Goal: Task Accomplishment & Management: Use online tool/utility

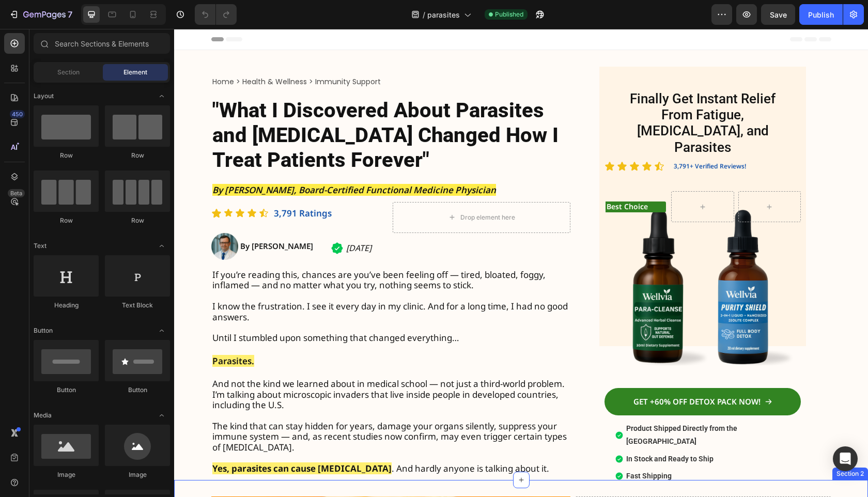
scroll to position [113, 0]
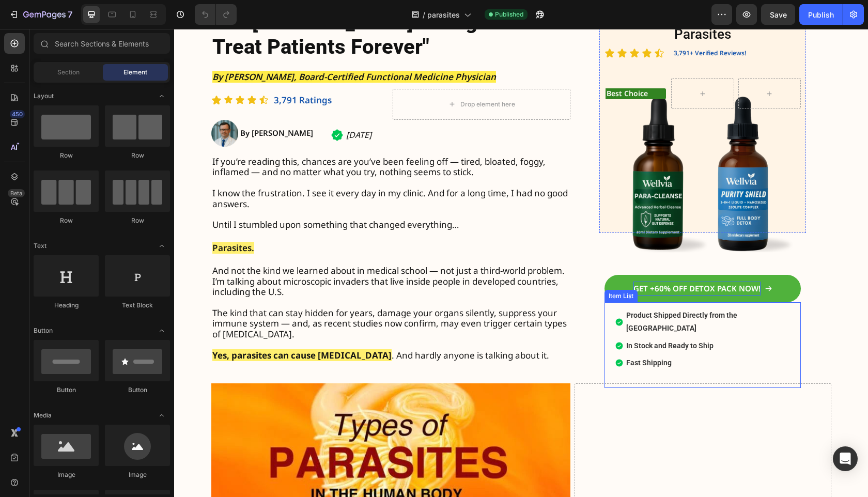
click at [705, 286] on link "GET +60% OFF DETOX PACK NOW!" at bounding box center [702, 288] width 196 height 27
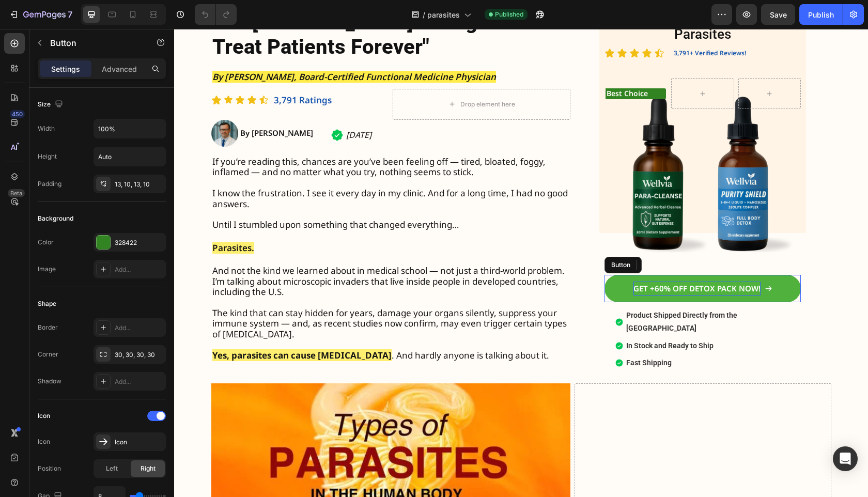
click at [703, 283] on span "GET +60% OFF DETOX PACK NOW!" at bounding box center [696, 288] width 127 height 10
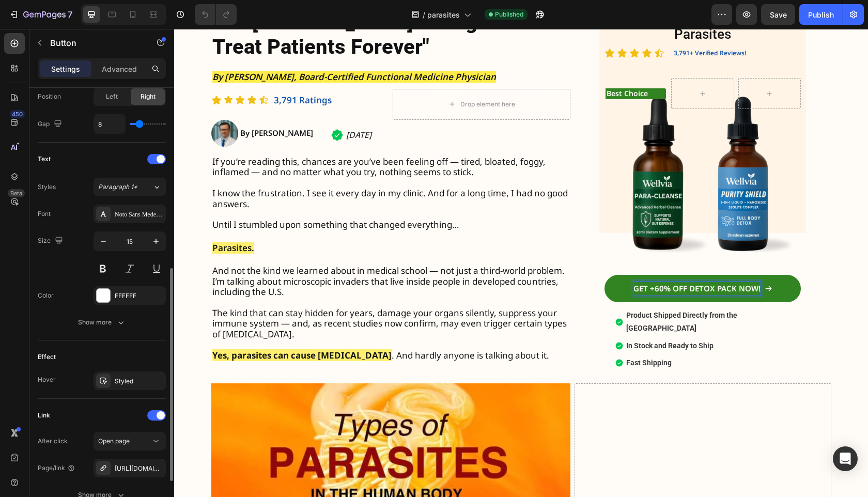
scroll to position [464, 0]
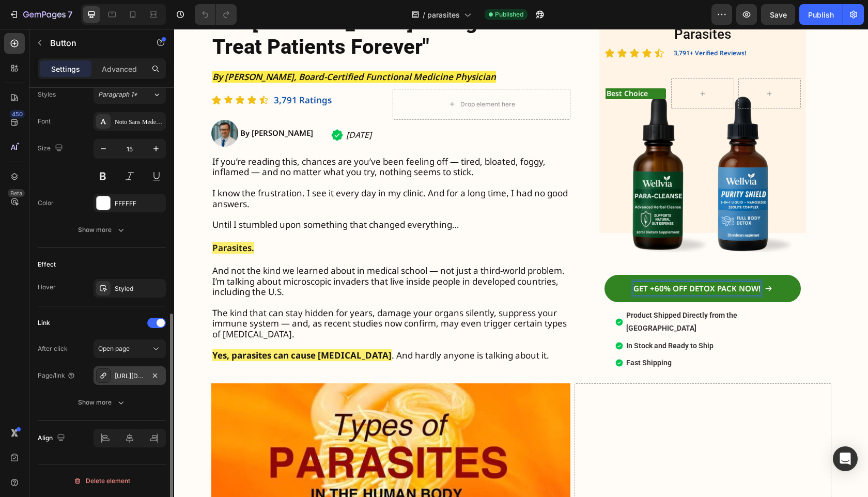
click at [138, 381] on div "[URL][DOMAIN_NAME]" at bounding box center [129, 375] width 72 height 19
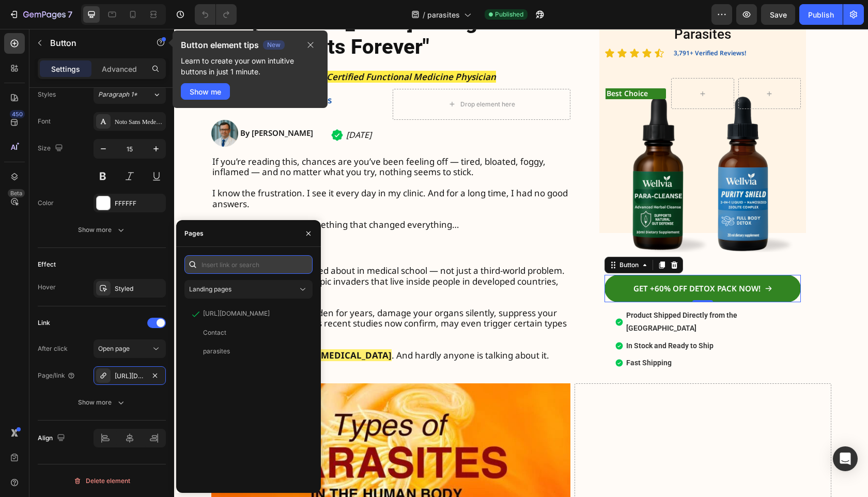
click at [266, 264] on input "text" at bounding box center [248, 264] width 128 height 19
paste input "[URL][DOMAIN_NAME]"
type input "[URL][DOMAIN_NAME]"
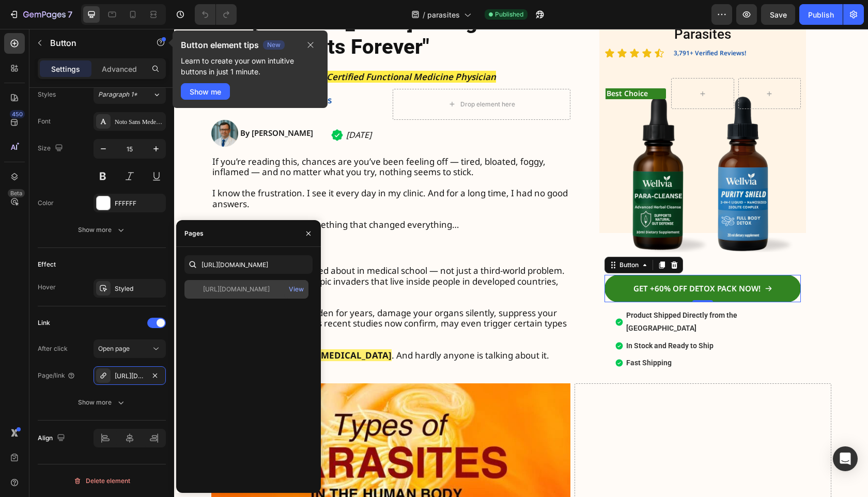
click at [263, 292] on div "[URL][DOMAIN_NAME]" at bounding box center [236, 289] width 67 height 9
click at [139, 261] on div "Effect" at bounding box center [102, 264] width 128 height 17
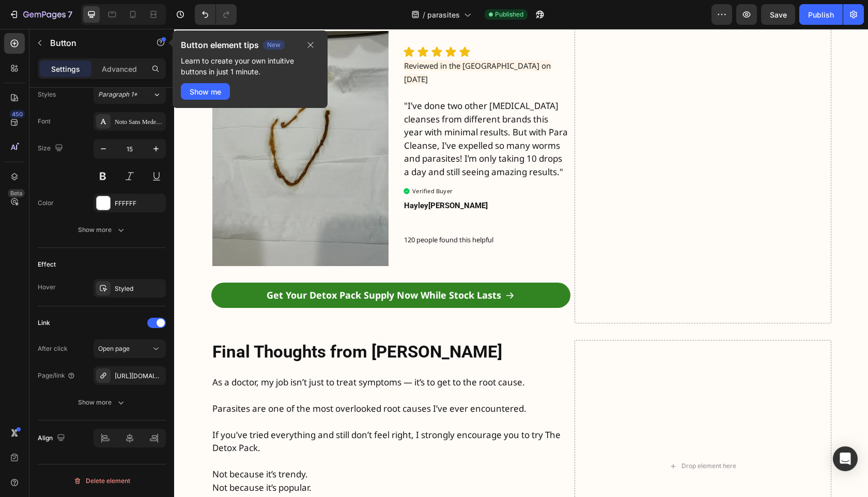
scroll to position [3310, 0]
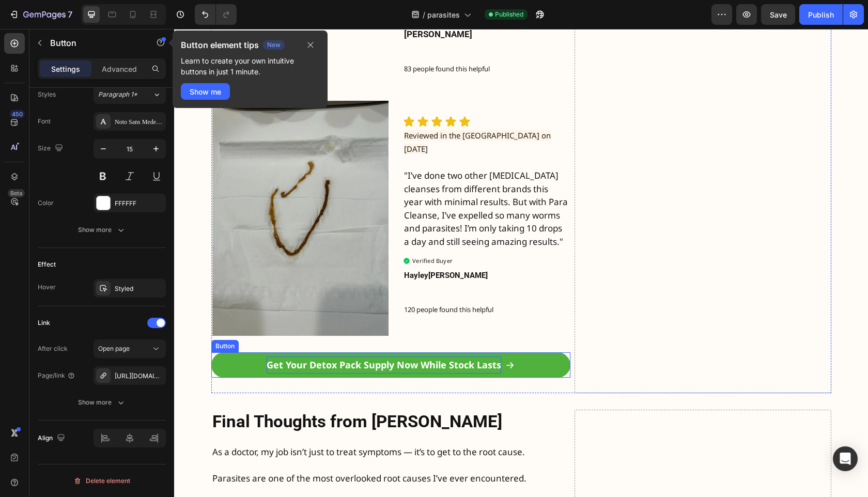
click at [424, 366] on span "Get Your Detox Pack Supply Now While Stock Lasts" at bounding box center [383, 364] width 234 height 12
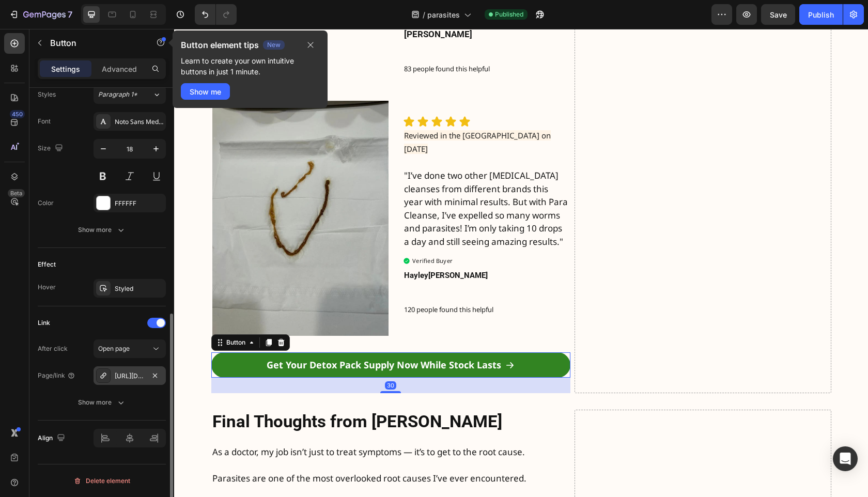
click at [133, 380] on div "[URL][DOMAIN_NAME]" at bounding box center [130, 375] width 30 height 9
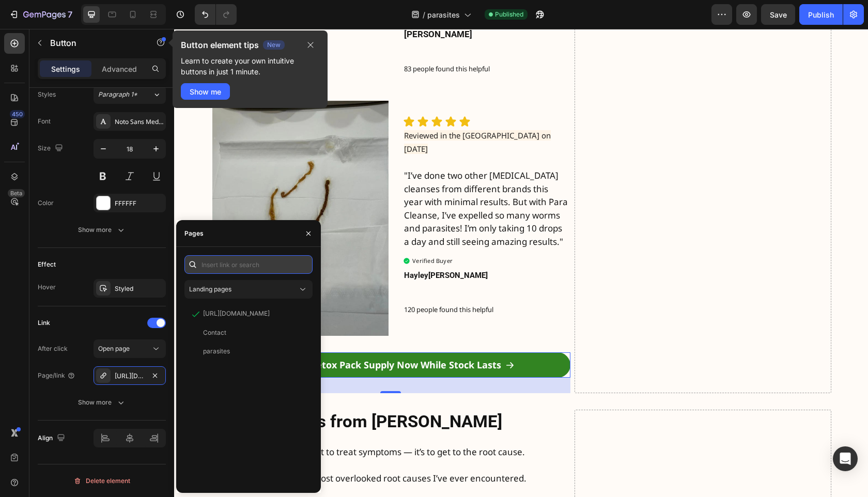
click at [240, 265] on input "text" at bounding box center [248, 264] width 128 height 19
paste input "[URL][DOMAIN_NAME]"
type input "[URL][DOMAIN_NAME]"
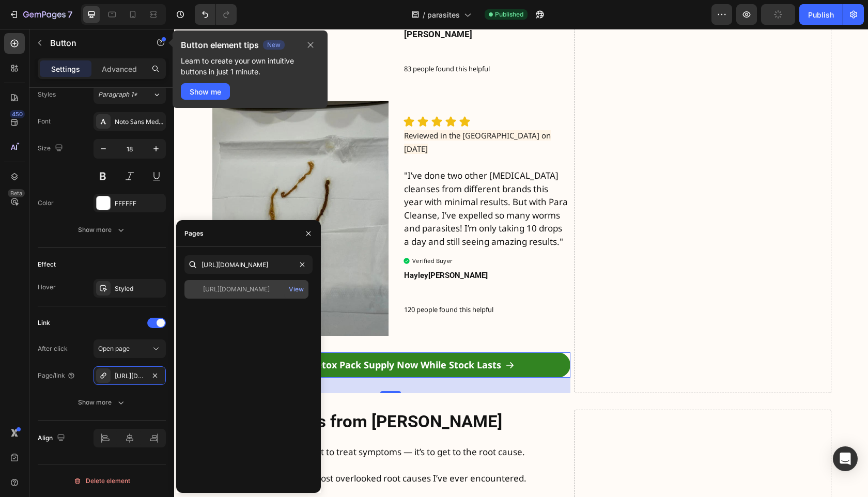
click at [241, 284] on div "[URL][DOMAIN_NAME] View" at bounding box center [246, 289] width 124 height 19
click at [304, 40] on button "button" at bounding box center [311, 45] width 18 height 12
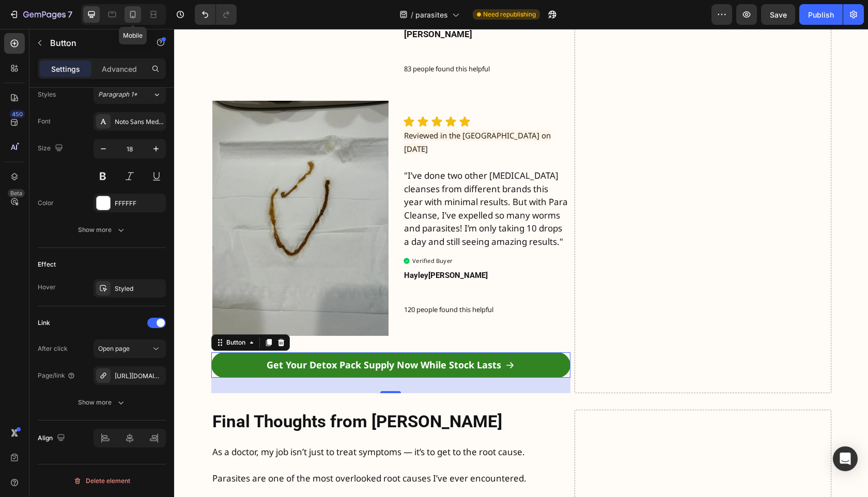
click at [140, 18] on div at bounding box center [132, 14] width 17 height 17
type input "20"
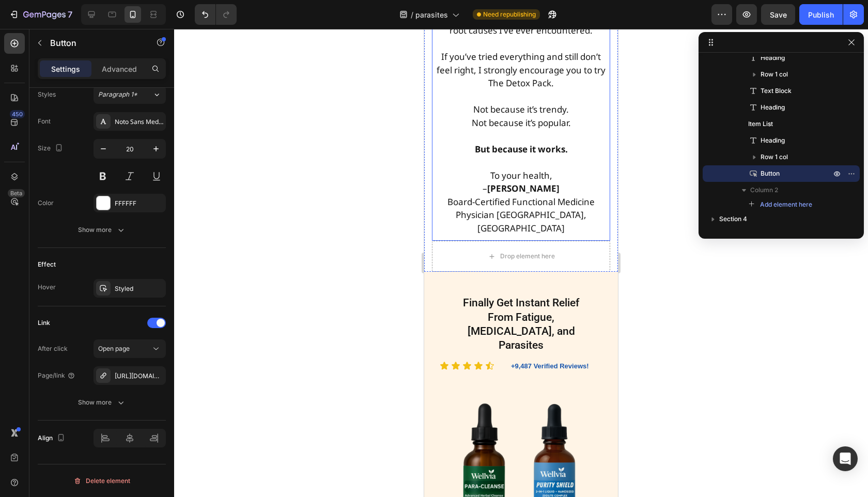
scroll to position [4826, 0]
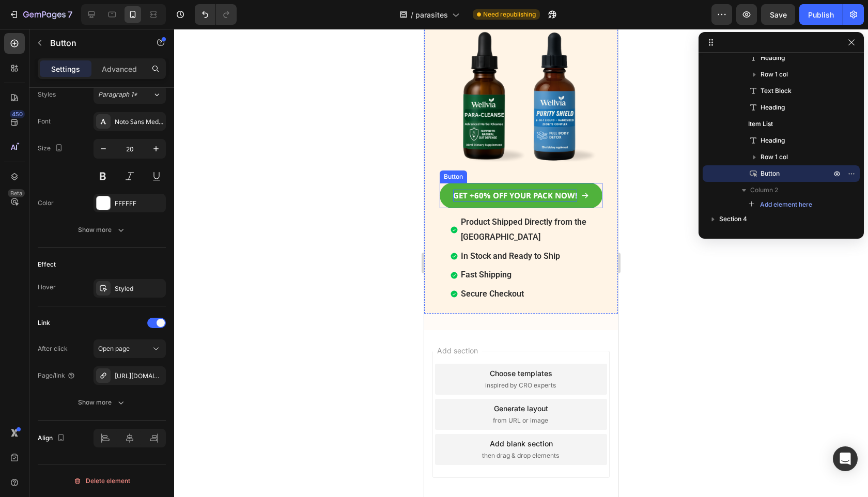
click at [498, 190] on strong "GET +60% OFF YOUR PACK NOW!" at bounding box center [515, 195] width 124 height 10
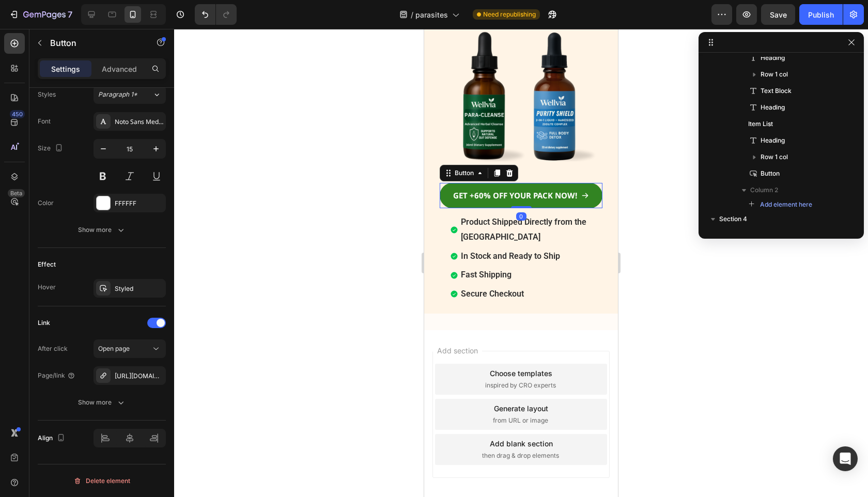
scroll to position [437, 0]
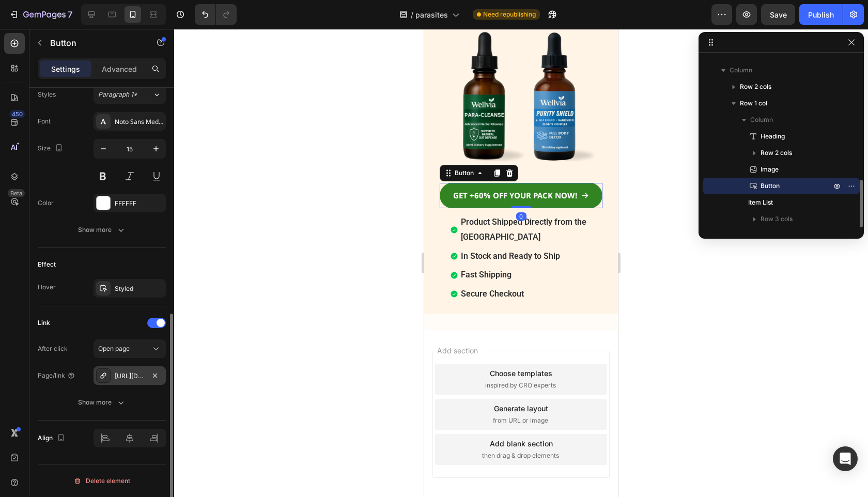
click at [134, 374] on div "[URL][DOMAIN_NAME]" at bounding box center [130, 375] width 30 height 9
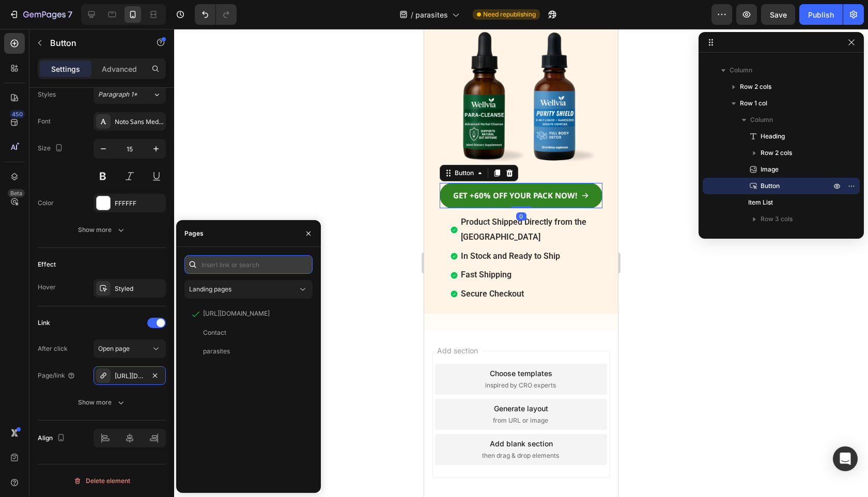
click at [262, 265] on input "text" at bounding box center [248, 264] width 128 height 19
paste input "[URL][DOMAIN_NAME]"
type input "[URL][DOMAIN_NAME]"
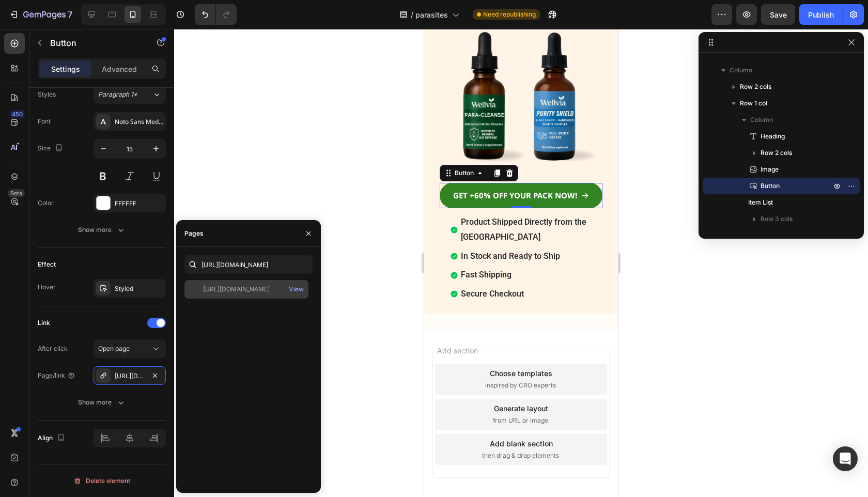
click at [258, 291] on div "[URL][DOMAIN_NAME]" at bounding box center [236, 289] width 67 height 9
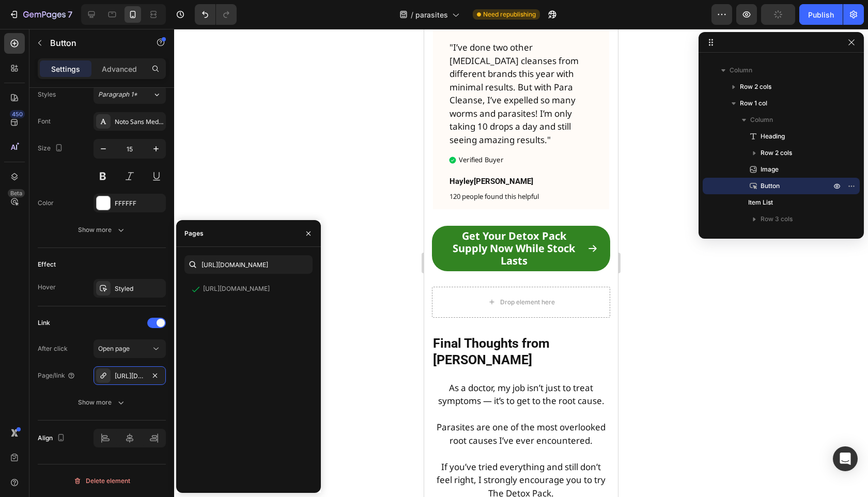
scroll to position [4046, 0]
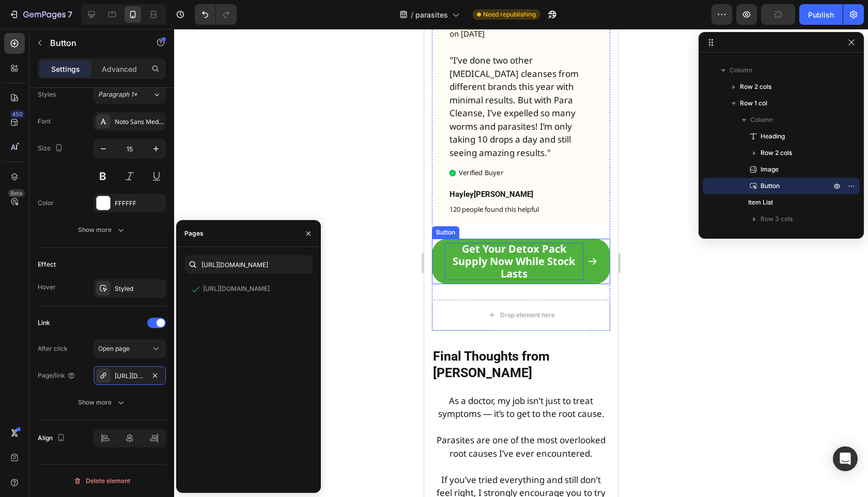
click at [493, 256] on p "Get Your Detox Pack Supply Now While Stock Lasts" at bounding box center [513, 261] width 139 height 37
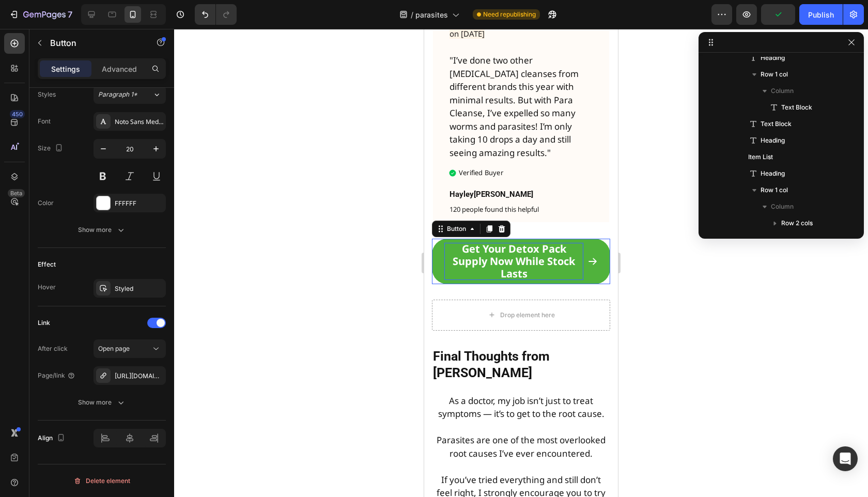
scroll to position [559, 0]
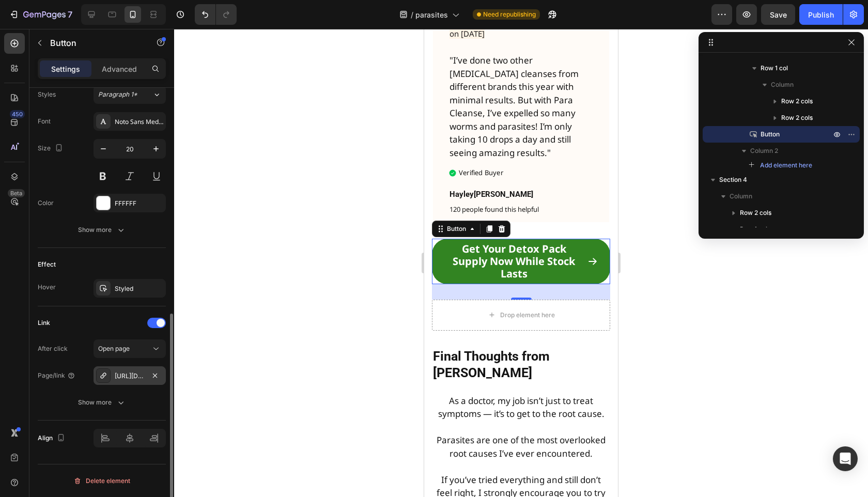
click at [120, 378] on div "[URL][DOMAIN_NAME]" at bounding box center [130, 375] width 30 height 9
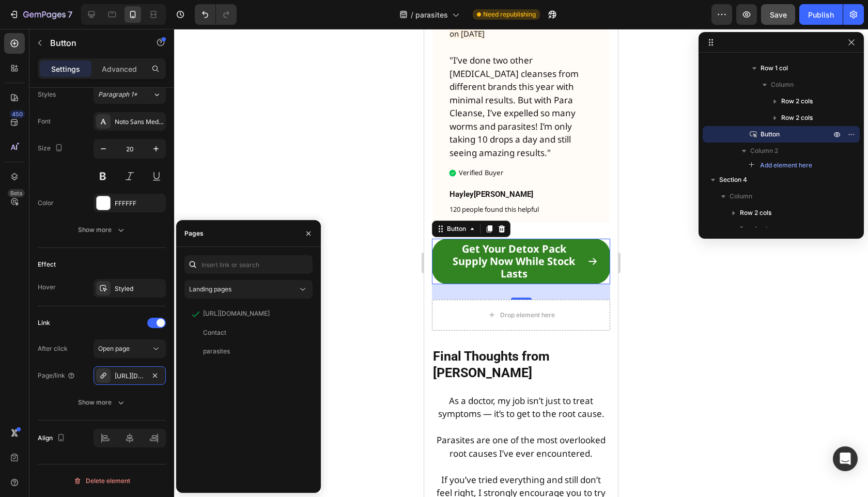
click at [782, 18] on span "Save" at bounding box center [777, 14] width 17 height 9
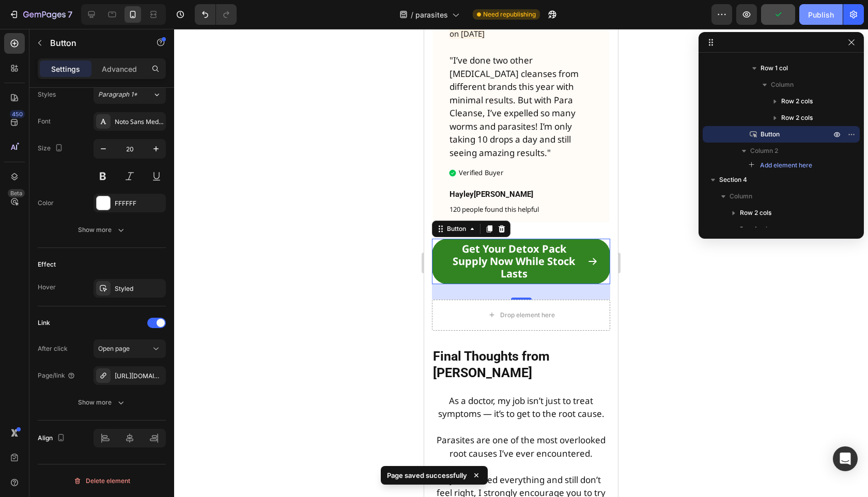
click at [828, 19] on div "Publish" at bounding box center [821, 14] width 26 height 11
